Goal: Use online tool/utility: Utilize a website feature to perform a specific function

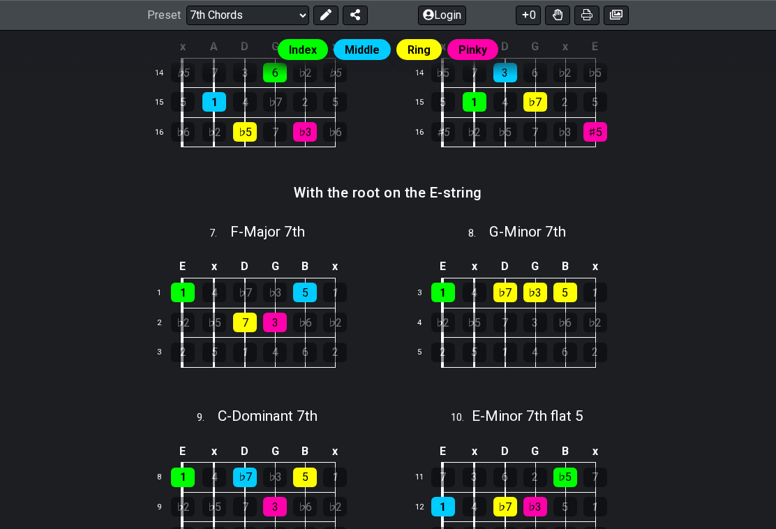
scroll to position [864, 0]
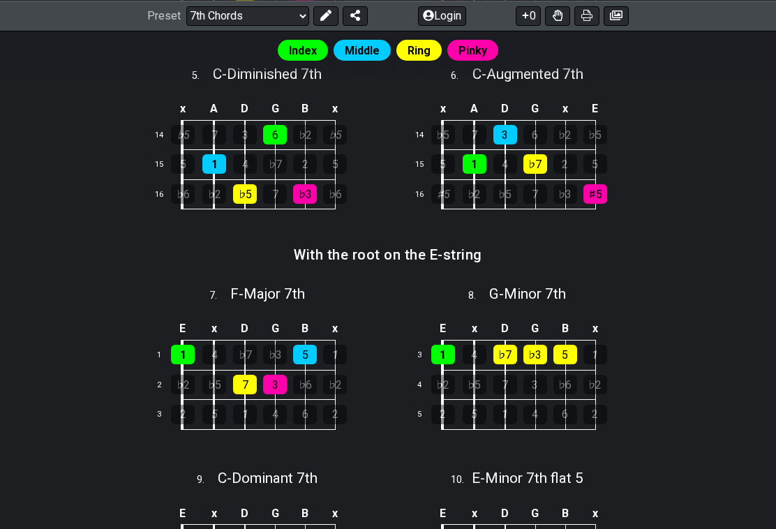
click at [213, 6] on select "Welcome to #fretflip! Initial Preset Custom Preset Minor Pentatonic Major Penta…" at bounding box center [247, 16] width 123 height 20
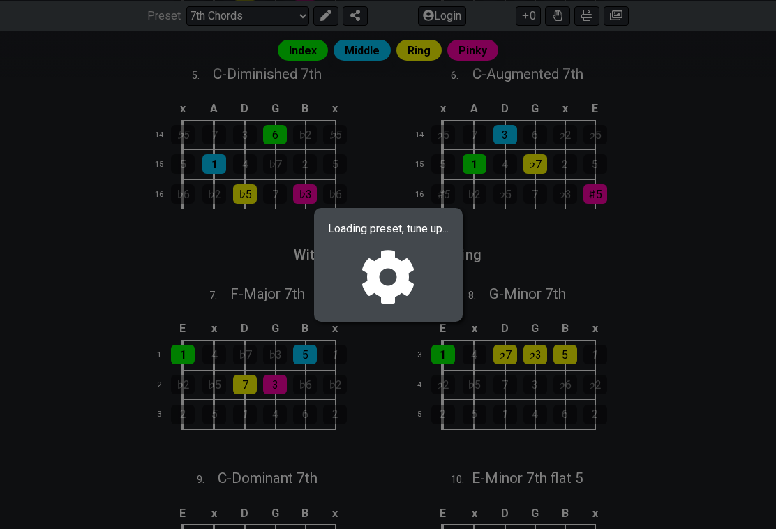
select select "/extended-chords"
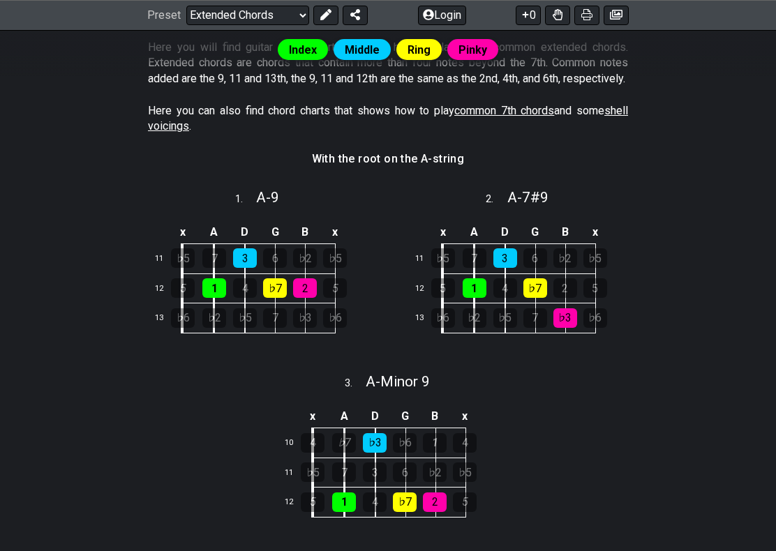
scroll to position [604, 0]
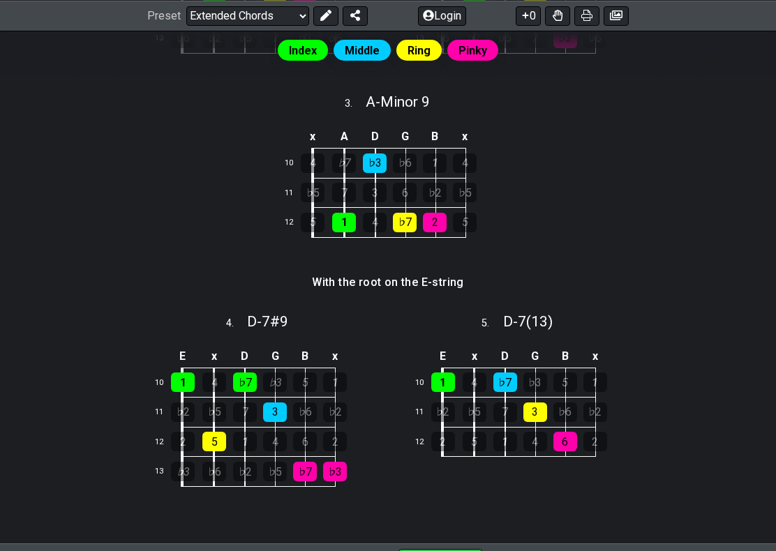
click at [557, 368] on td "B" at bounding box center [565, 356] width 30 height 23
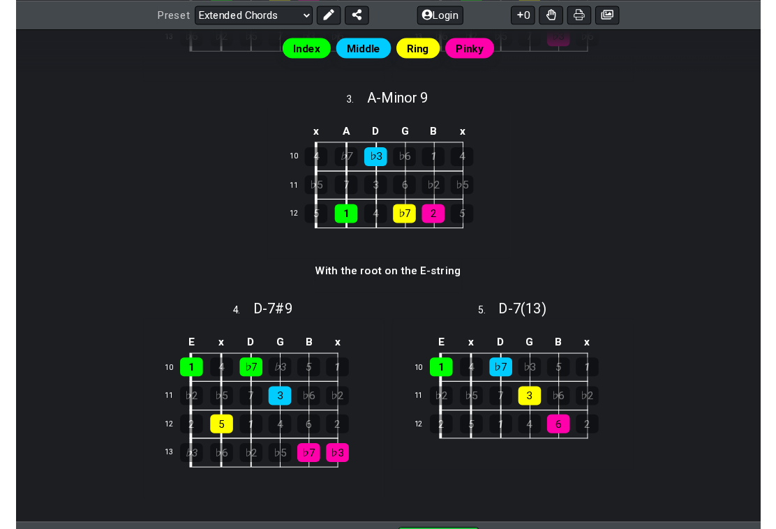
scroll to position [642, 0]
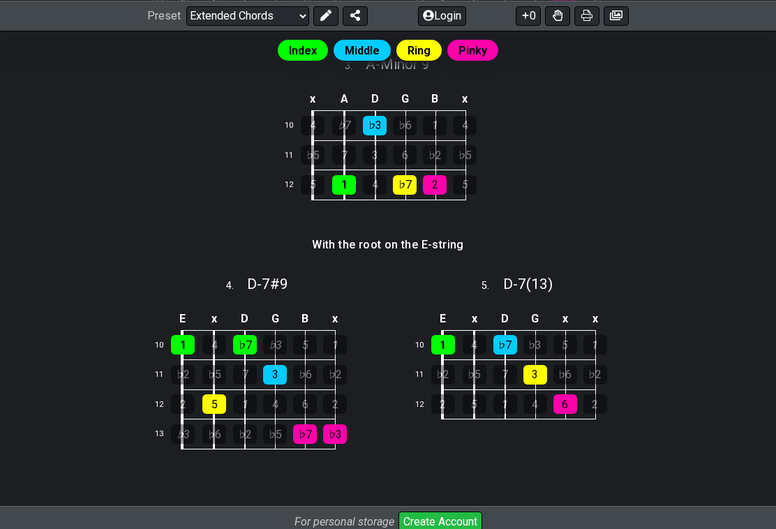
click at [571, 384] on div "♭6" at bounding box center [565, 375] width 24 height 20
click at [571, 360] on td "5" at bounding box center [581, 345] width 30 height 30
click at [536, 384] on div "3" at bounding box center [535, 375] width 24 height 20
click at [575, 384] on div "♭6" at bounding box center [565, 375] width 24 height 20
click at [567, 384] on div "♭6" at bounding box center [565, 375] width 24 height 20
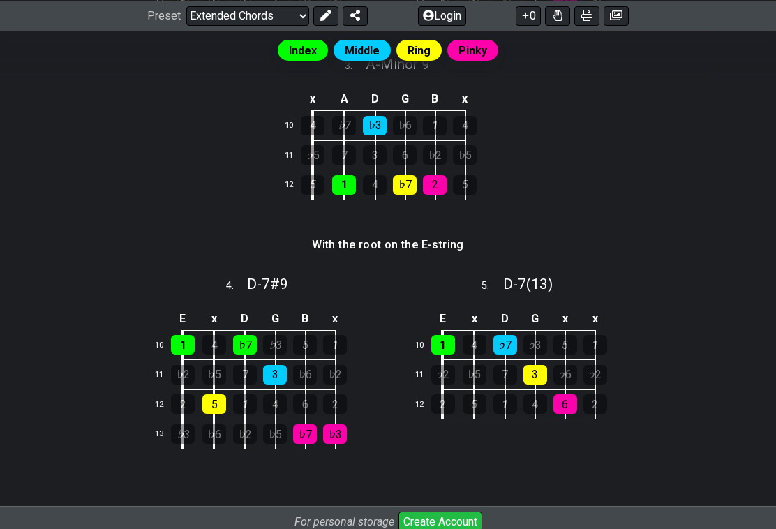
click at [567, 384] on div "♭6" at bounding box center [565, 375] width 24 height 20
click at [542, 384] on div "3" at bounding box center [535, 375] width 24 height 20
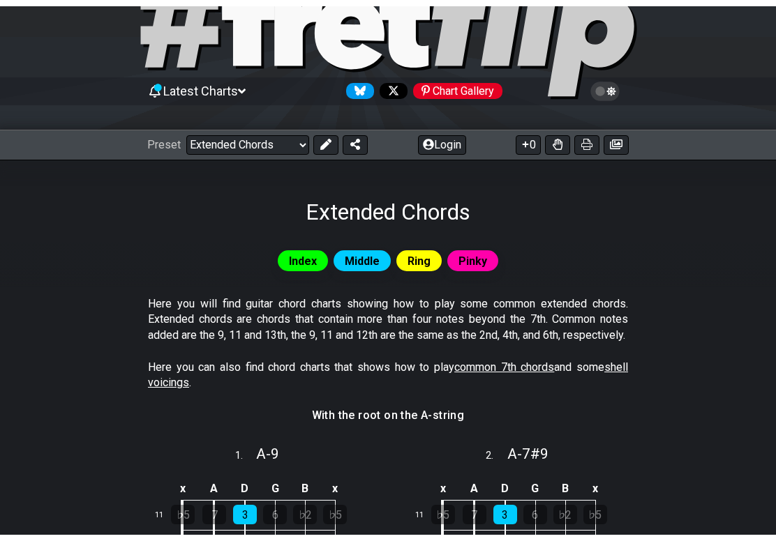
scroll to position [0, 0]
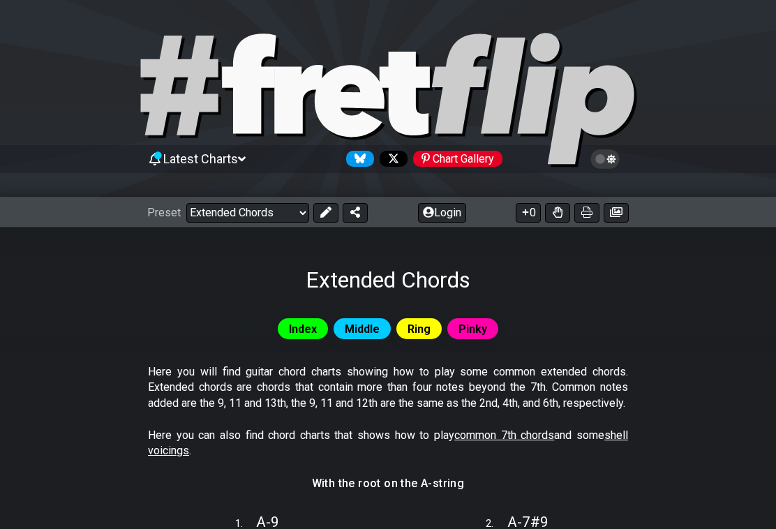
click at [205, 198] on div "Preset Welcome to #fretflip! Initial Preset Custom Preset Minor Pentatonic Majo…" at bounding box center [388, 212] width 776 height 31
click at [157, 162] on icon at bounding box center [155, 159] width 8 height 8
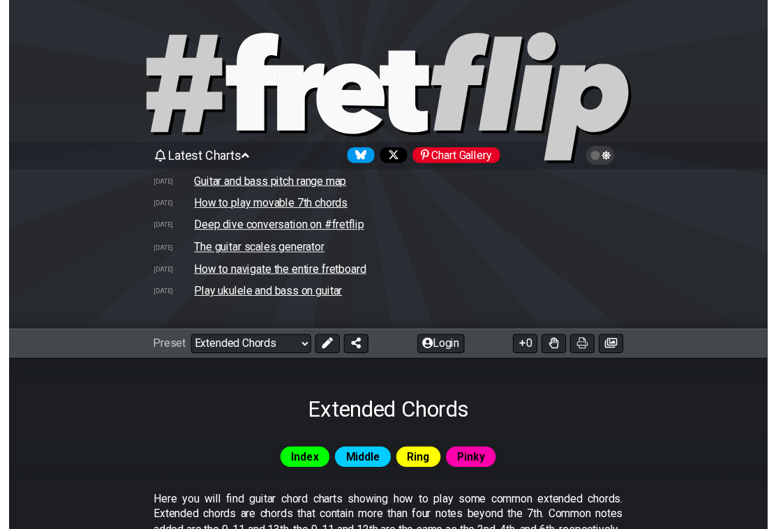
scroll to position [20, 0]
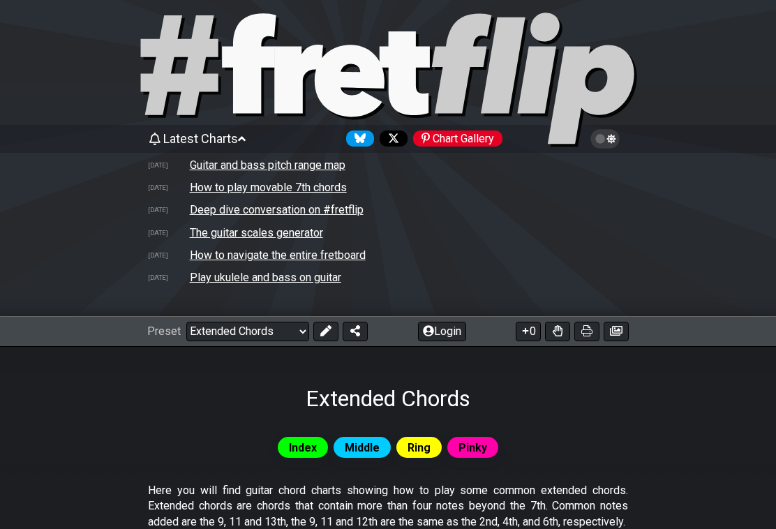
click at [203, 260] on td "How to navigate the entire fretboard" at bounding box center [277, 255] width 177 height 15
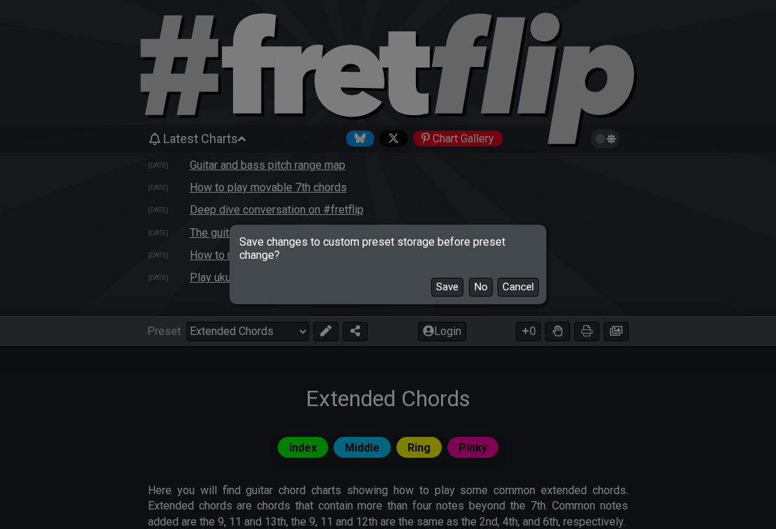
click at [469, 286] on button "No" at bounding box center [481, 287] width 24 height 19
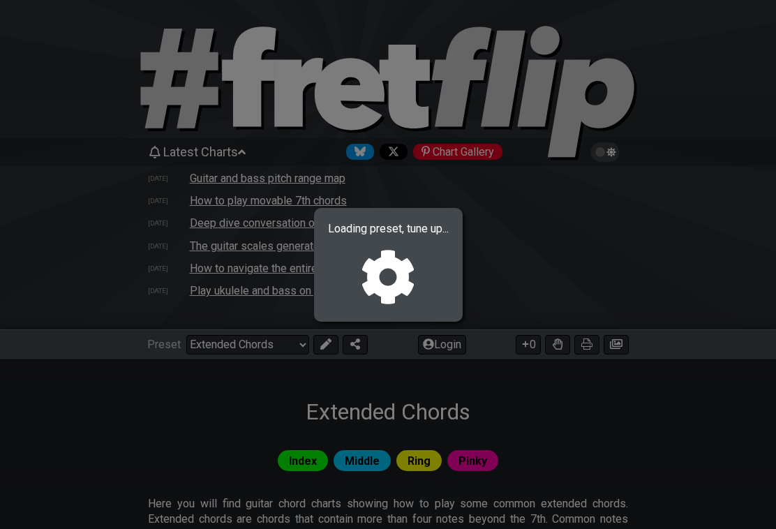
scroll to position [0, 0]
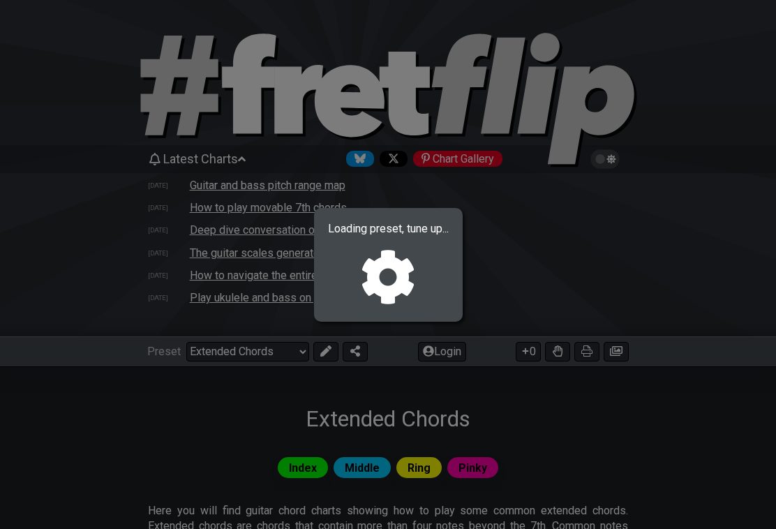
click at [730, 245] on div "Loading preset, tune up..." at bounding box center [388, 264] width 776 height 529
